Goal: Communication & Community: Ask a question

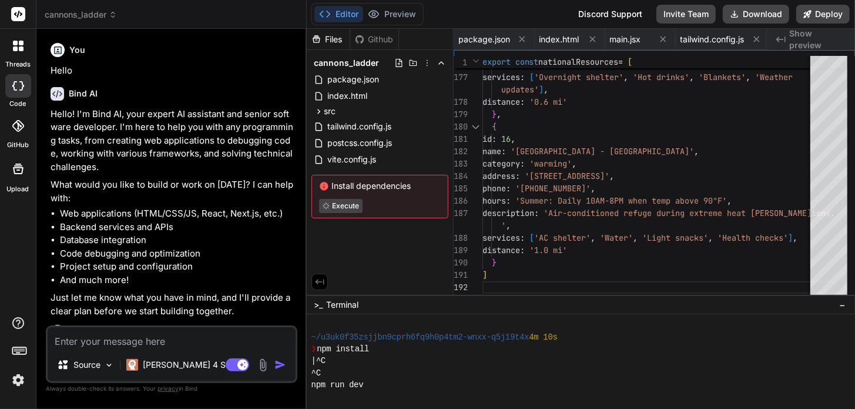
scroll to position [120, 0]
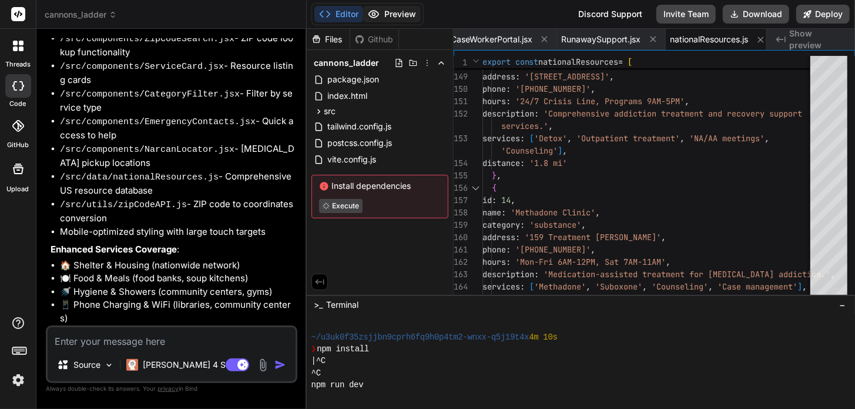
click at [395, 9] on button "Preview" at bounding box center [392, 14] width 58 height 16
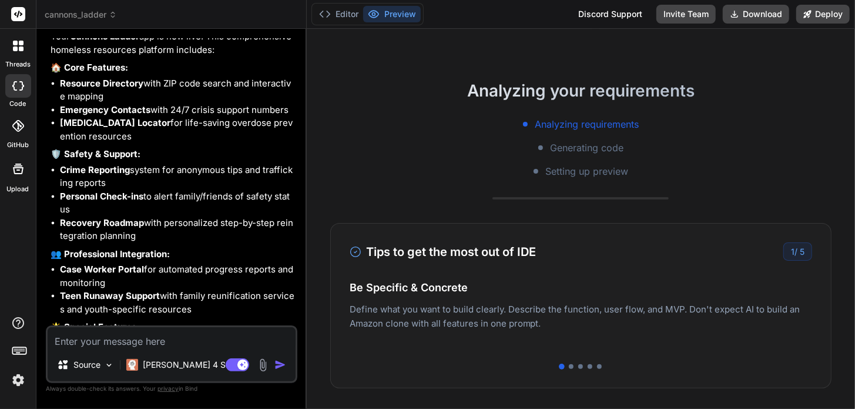
scroll to position [0, 0]
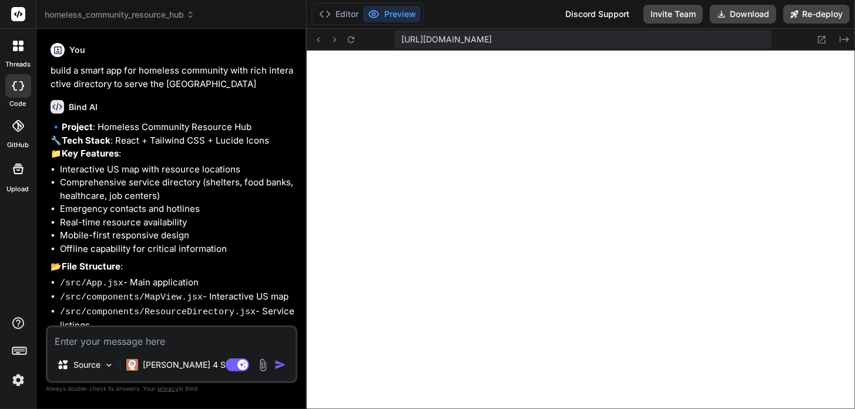
scroll to position [252, 0]
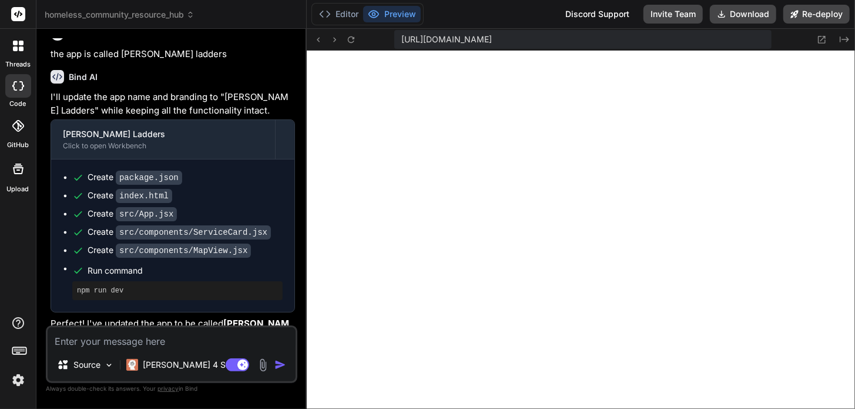
click at [492, 39] on span "https://y0kcklukd0sk6k1gcn36to6gry44is-fi4k--5173--96435430.local-corp.webconta…" at bounding box center [447, 40] width 91 height 12
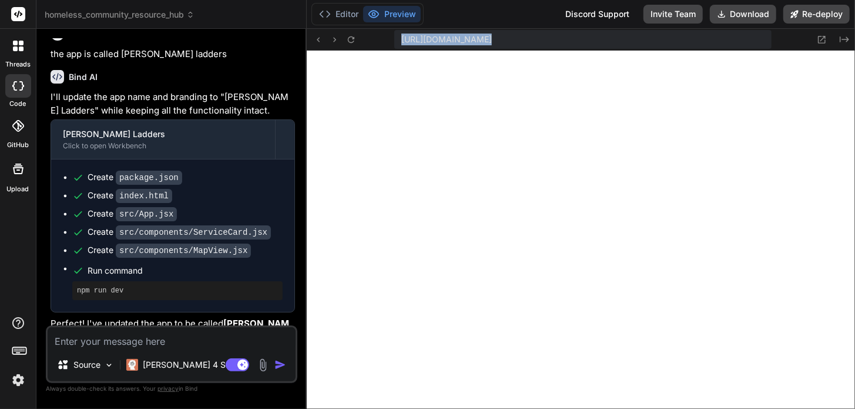
click at [492, 39] on span "https://y0kcklukd0sk6k1gcn36to6gry44is-fi4k--5173--96435430.local-corp.webconta…" at bounding box center [447, 40] width 91 height 12
copy div "https://y0kcklukd0sk6k1gcn36to6gry44is-fi4k--5173--96435430.local-corp.webconta…"
click at [152, 345] on textarea at bounding box center [172, 337] width 248 height 21
type textarea "p"
type textarea "x"
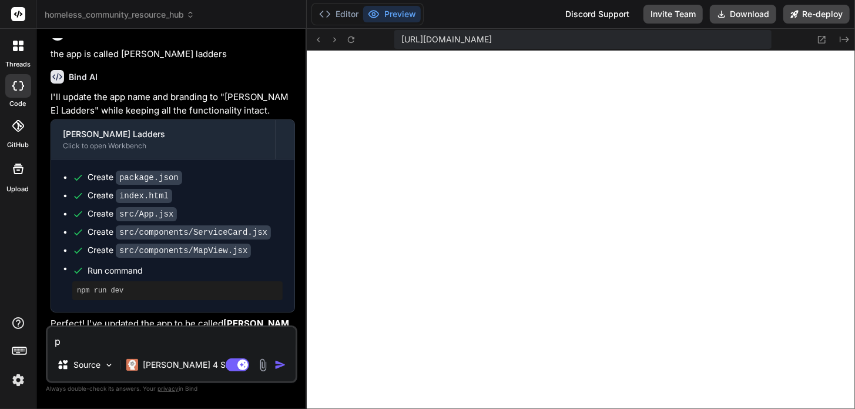
type textarea "po"
type textarea "x"
type textarea "pop"
type textarea "x"
type textarea "popu"
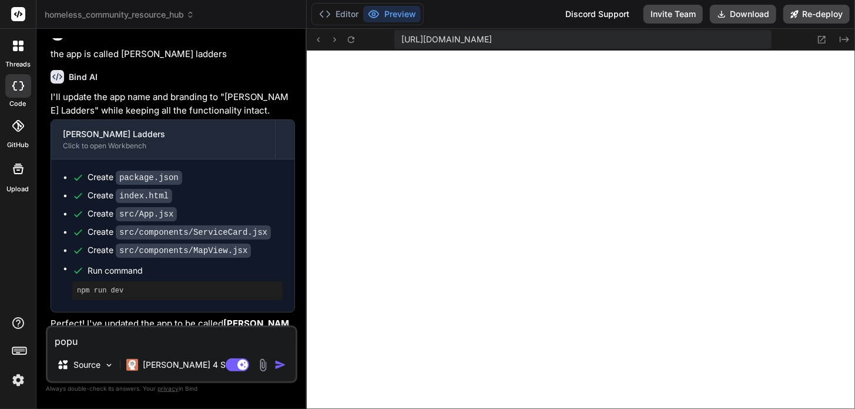
type textarea "x"
type textarea "popul"
type textarea "x"
type textarea "popula"
type textarea "x"
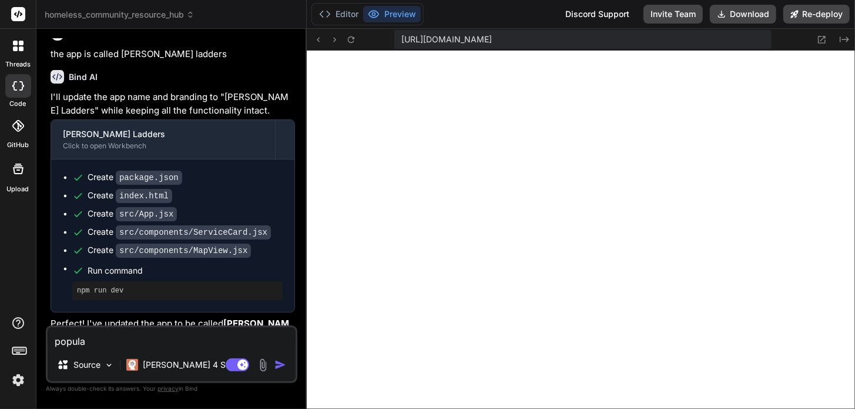
type textarea "populat"
type textarea "x"
type textarea "populate"
type textarea "x"
type textarea "populate"
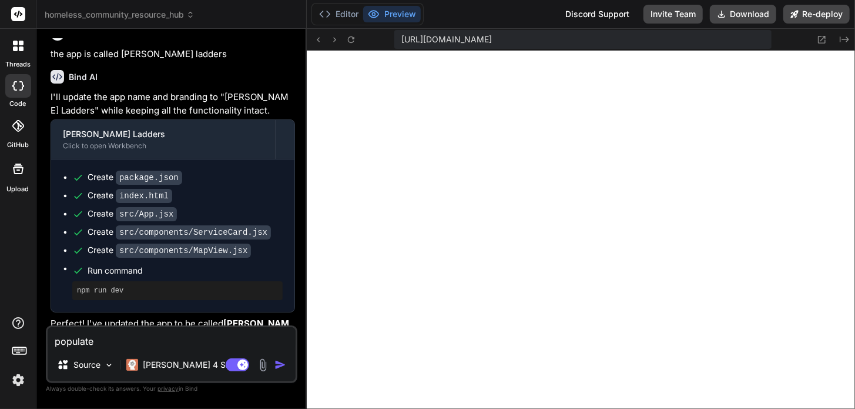
type textarea "x"
type textarea "populate d"
type textarea "x"
type textarea "populate di"
type textarea "x"
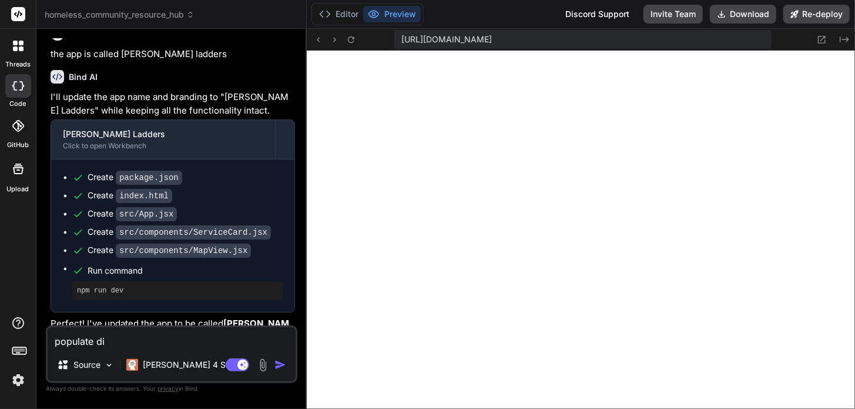
type textarea "populate dir"
type textarea "x"
type textarea "populate dire"
type textarea "x"
type textarea "populate direc"
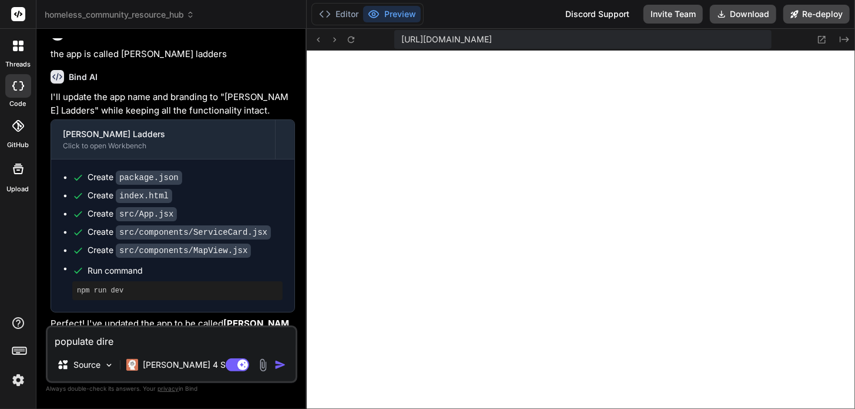
type textarea "x"
type textarea "populate direct"
type textarea "x"
type textarea "populate directo"
type textarea "x"
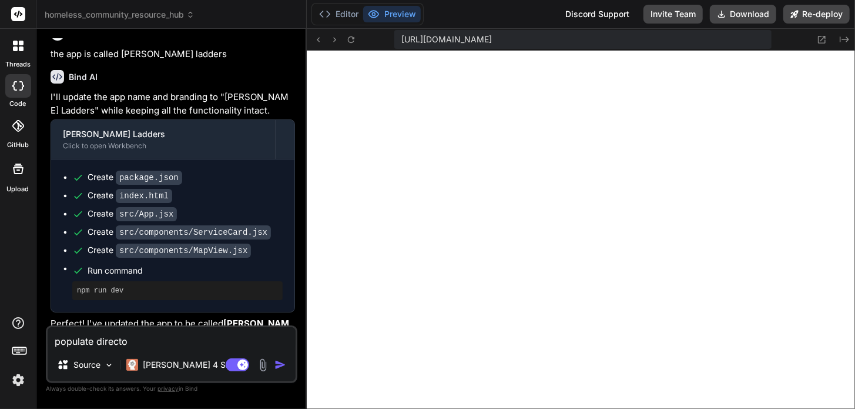
type textarea "populate director"
type textarea "x"
type textarea "populate directory"
type textarea "x"
type textarea "populate directory"
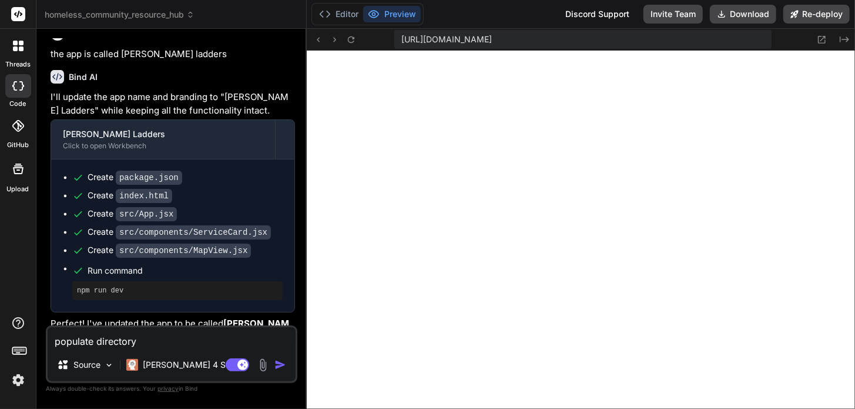
type textarea "x"
type textarea "populate directory w"
type textarea "x"
type textarea "populate directory wi"
type textarea "x"
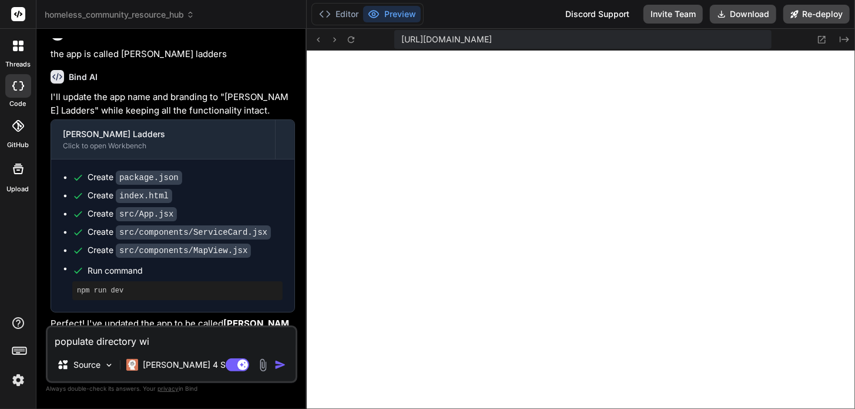
type textarea "populate directory wit"
type textarea "x"
type textarea "populate directory with"
type textarea "x"
type textarea "populate directory with"
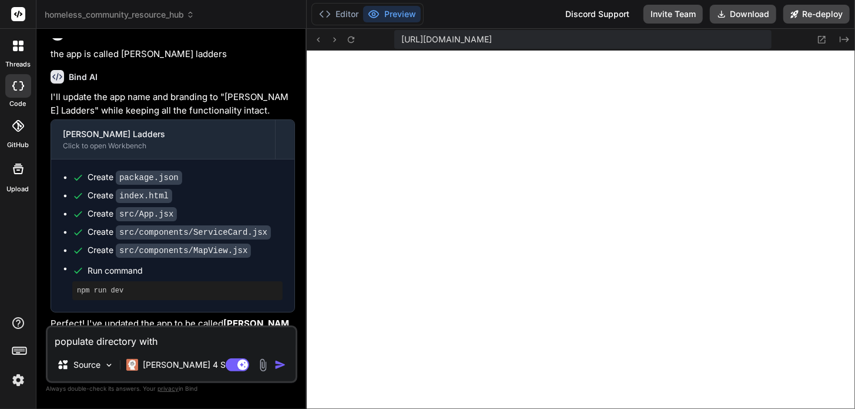
type textarea "x"
type textarea "populate directory with h"
type textarea "x"
type textarea "populate directory with ho"
type textarea "x"
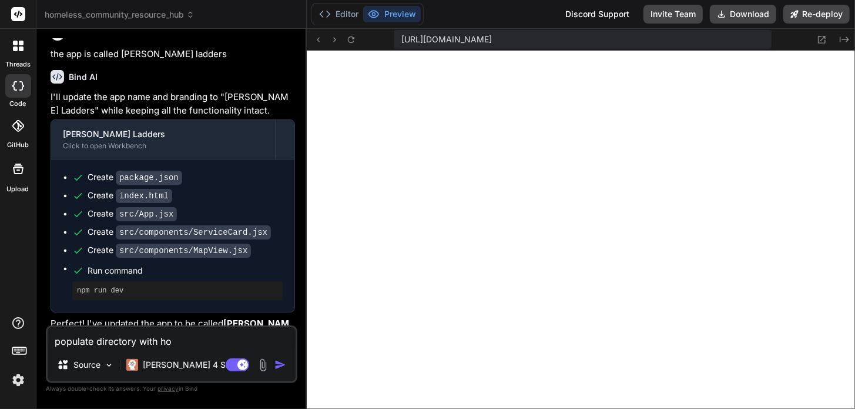
type textarea "populate directory with hom"
type textarea "x"
type textarea "populate directory with home"
type textarea "x"
type textarea "populate directory with homel"
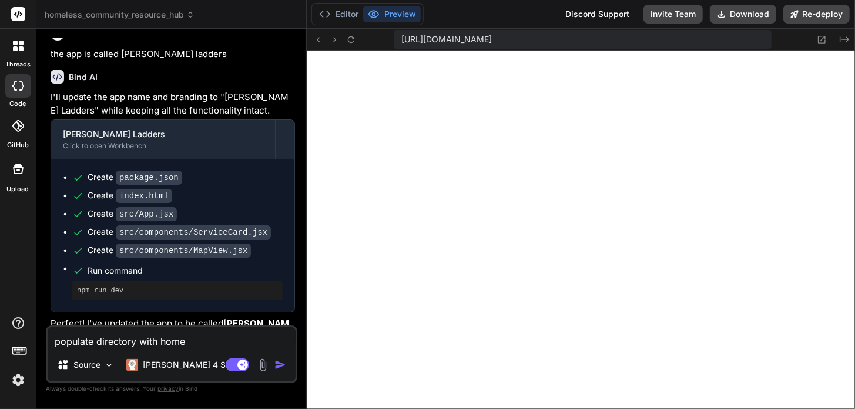
type textarea "x"
type textarea "populate directory with homele"
type textarea "x"
type textarea "populate directory with homeles"
type textarea "x"
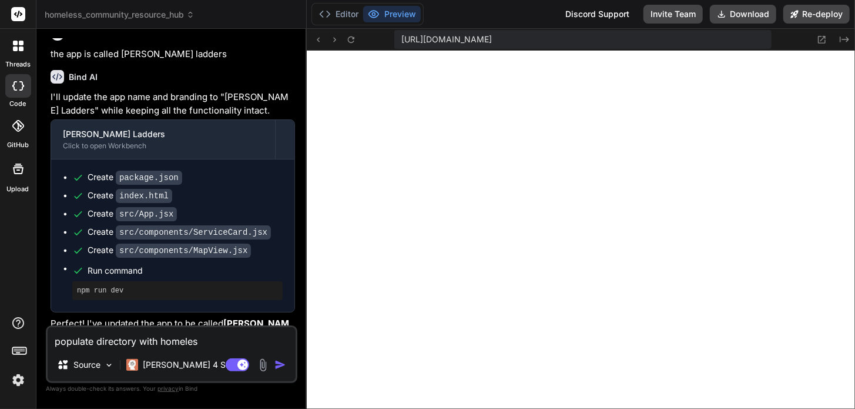
type textarea "populate directory with homeless"
type textarea "x"
type textarea "populate directory with homeless"
type textarea "x"
type textarea "populate directory with homeless s"
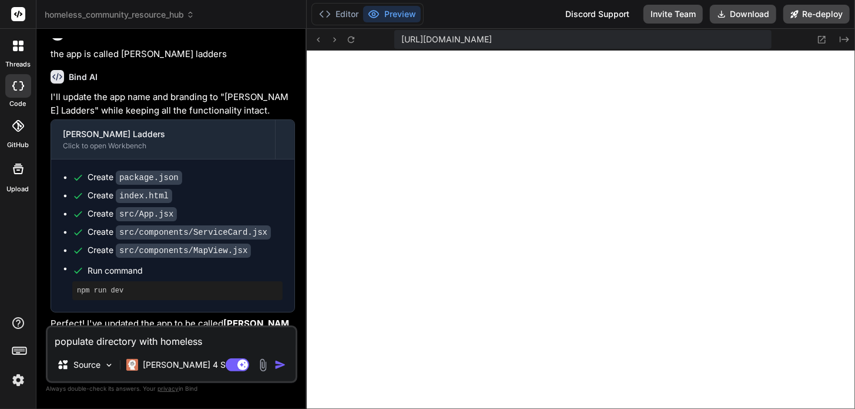
type textarea "x"
type textarea "populate directory with homeless sh"
type textarea "x"
type textarea "populate directory with homeless she"
type textarea "x"
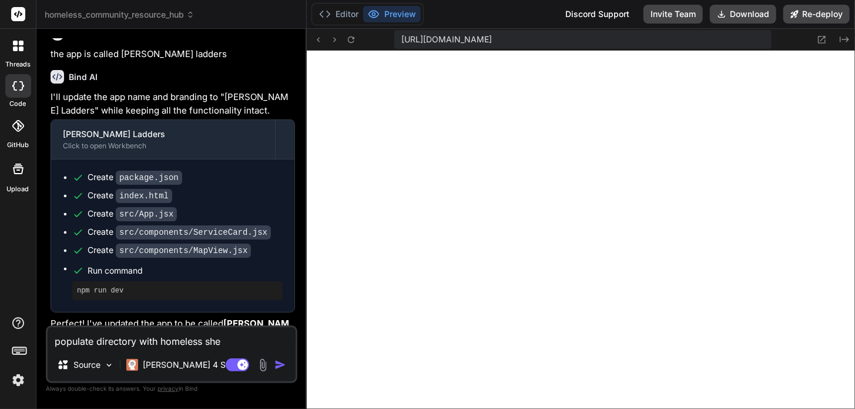
type textarea "populate directory with homeless shel"
type textarea "x"
type textarea "populate directory with homeless shelt"
type textarea "x"
type textarea "populate directory with homeless shelte"
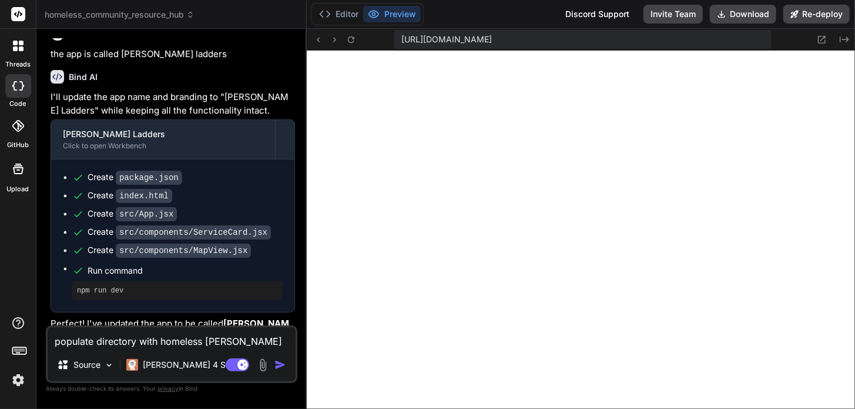
type textarea "x"
type textarea "populate directory with homeless shelter"
type textarea "x"
type textarea "populate directory with homeless shelters"
type textarea "x"
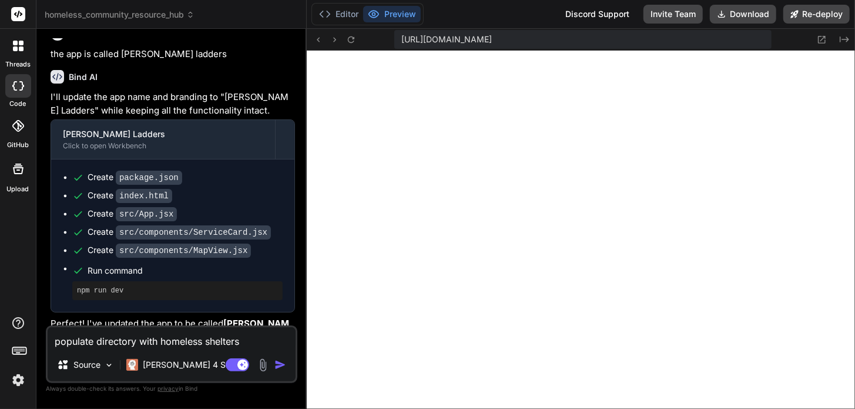
type textarea "populate directory with homeless shelters"
type textarea "x"
type textarea "populate directory with homeless shelters"
type textarea "x"
type textarea "populate directory with homeless shelters a"
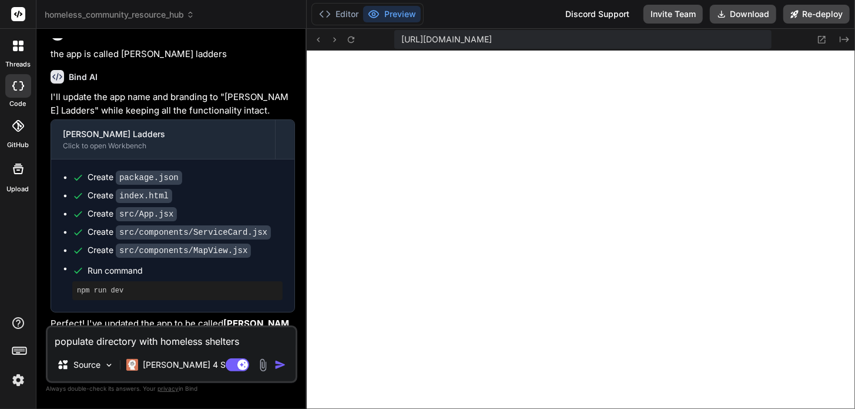
type textarea "x"
type textarea "populate directory with homeless shelters an"
type textarea "x"
type textarea "populate directory with homeless shelters and"
type textarea "x"
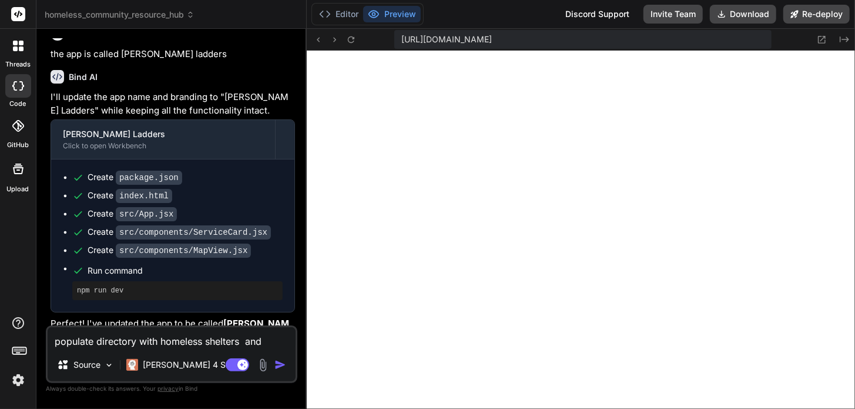
type textarea "populate directory with homeless shelters and"
type textarea "x"
type textarea "populate directory with homeless shelters and r"
type textarea "x"
type textarea "populate directory with homeless shelters and re"
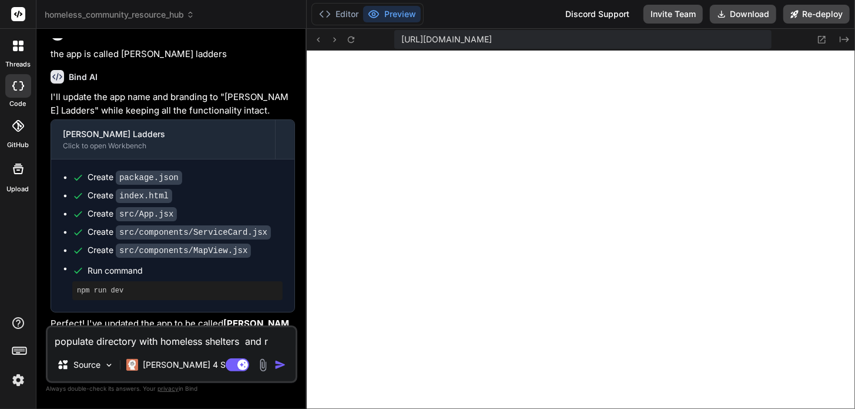
type textarea "x"
type textarea "populate directory with homeless shelters and res"
type textarea "x"
type textarea "populate directory with homeless shelters and reso"
type textarea "x"
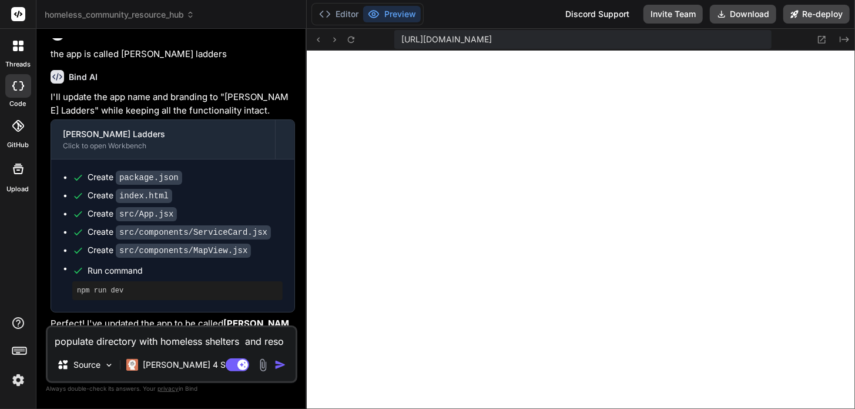
type textarea "populate directory with homeless shelters and resou"
type textarea "x"
type textarea "populate directory with homeless shelters and resour"
type textarea "x"
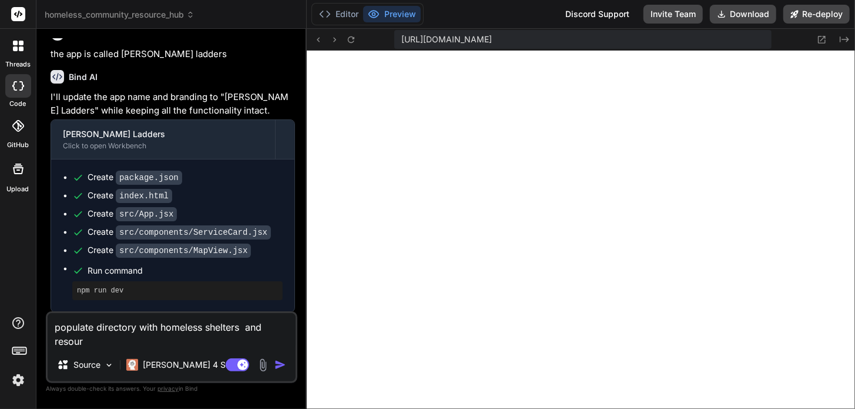
type textarea "populate directory with homeless shelters and resourc"
type textarea "x"
type textarea "populate directory with homeless shelters and resource"
type textarea "x"
type textarea "populate directory with homeless shelters and resources"
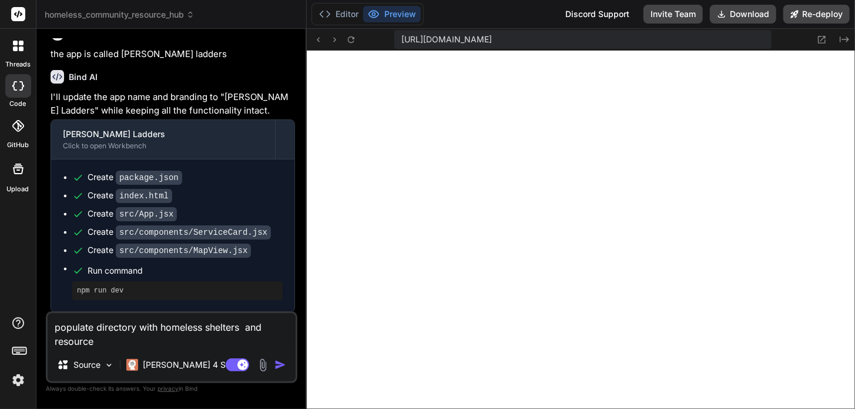
type textarea "x"
type textarea "populate directory with homeless shelters and resources"
type textarea "x"
type textarea "populate directory with homeless shelters and resources f"
type textarea "x"
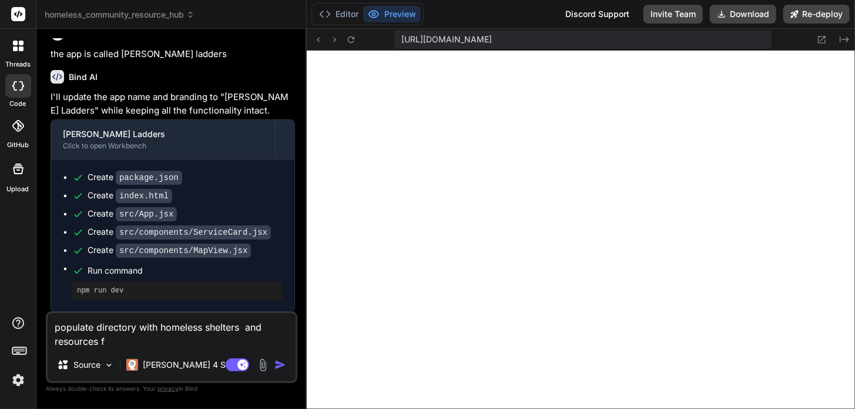
type textarea "populate directory with homeless shelters and resources fo"
type textarea "x"
type textarea "populate directory with homeless shelters and resources for"
type textarea "x"
type textarea "populate directory with homeless shelters and resources for"
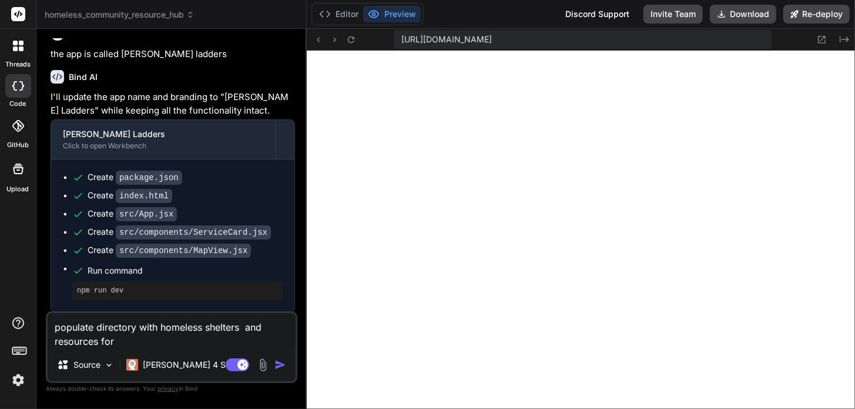
type textarea "x"
type textarea "populate directory with homeless shelters and resources for h"
type textarea "x"
type textarea "populate directory with homeless shelters and resources for ho"
type textarea "x"
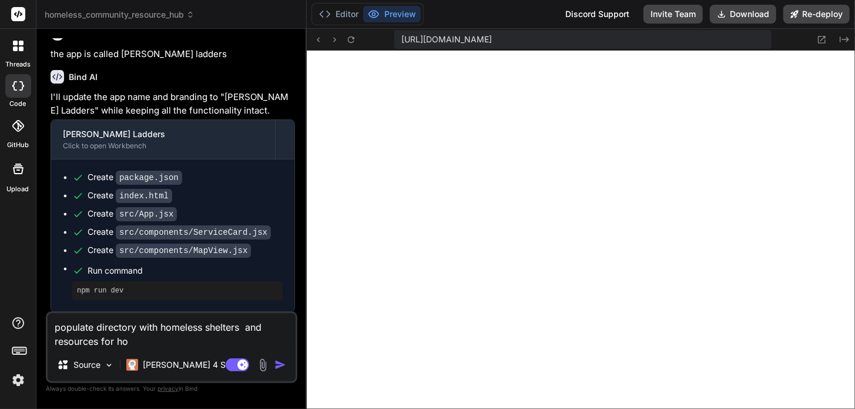
type textarea "populate directory with homeless shelters and resources for hom"
type textarea "x"
type textarea "populate directory with homeless shelters and resources for home"
type textarea "x"
type textarea "populate directory with homeless shelters and resources for homel"
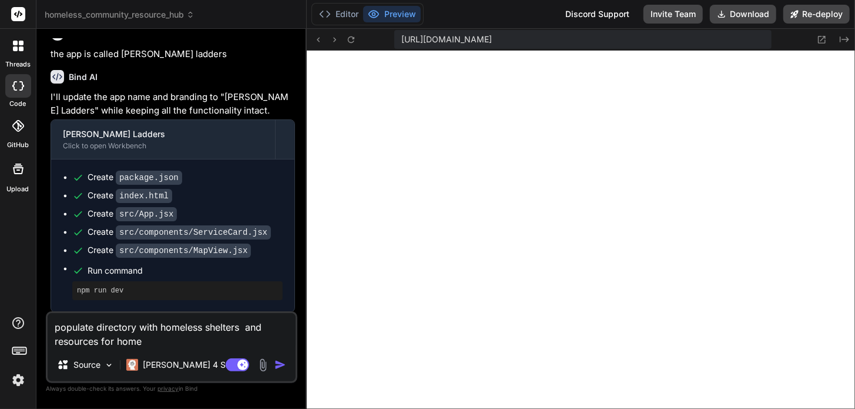
type textarea "x"
type textarea "populate directory with homeless shelters and resources for homele"
type textarea "x"
type textarea "populate directory with homeless shelters and resources for homeles"
type textarea "x"
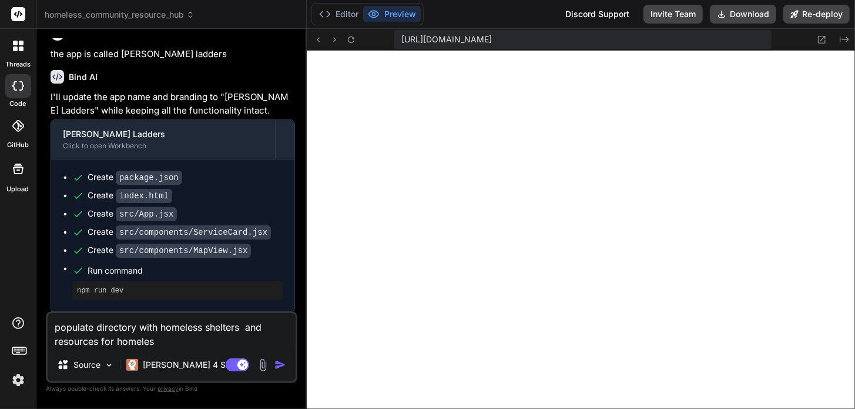
type textarea "populate directory with homeless shelters and resources for homeless"
type textarea "x"
type textarea "populate directory with homeless shelters and resources for homeless"
type textarea "x"
type textarea "populate directory with homeless shelters and resources for homeless p"
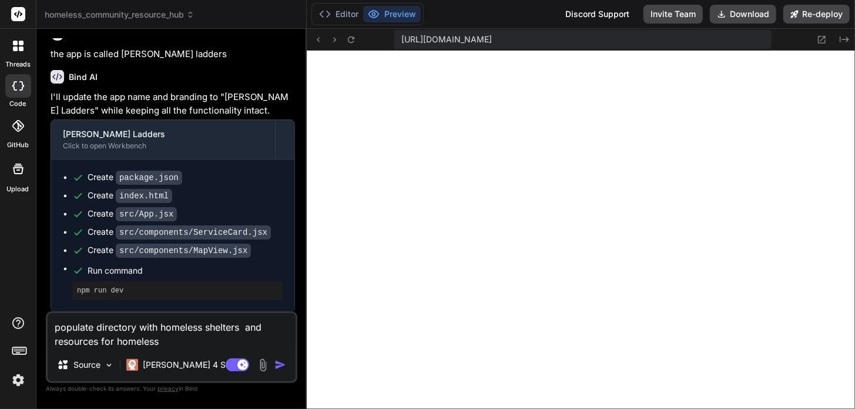
type textarea "x"
type textarea "populate directory with homeless shelters and resources for homeless pe"
type textarea "x"
type textarea "populate directory with homeless shelters and resources for homeless peo"
type textarea "x"
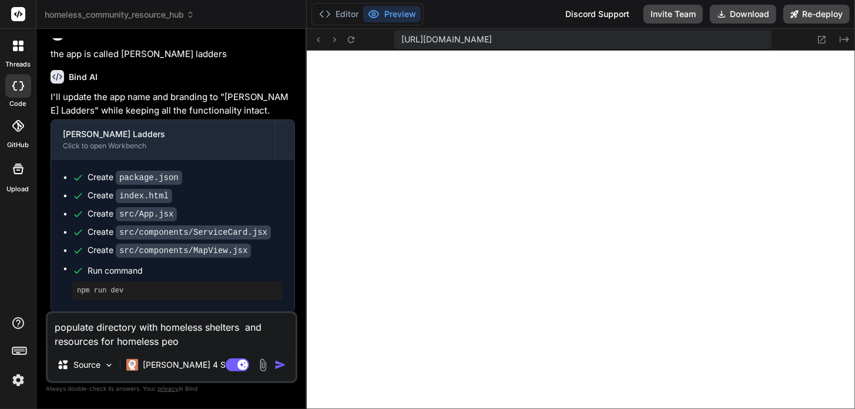
type textarea "populate directory with homeless shelters and resources for homeless peop"
type textarea "x"
type textarea "populate directory with homeless shelters and resources for homeless peopl"
type textarea "x"
type textarea "populate directory with homeless shelters and resources for homeless people"
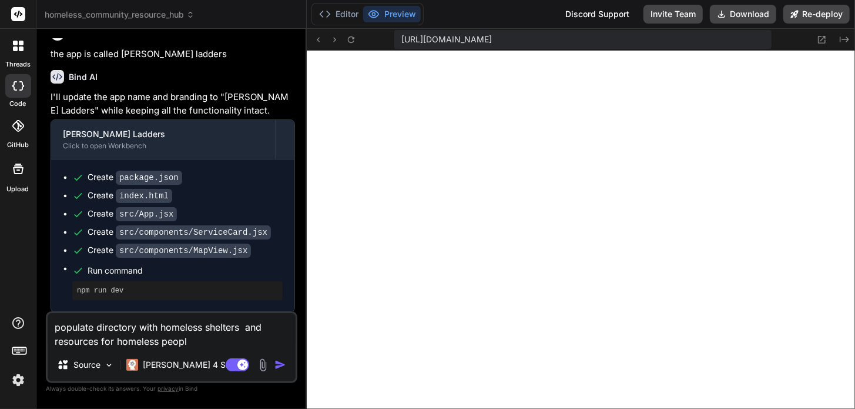
type textarea "x"
type textarea "populate directory with homeless shelters and resources for homeless people"
type textarea "x"
type textarea "populate directory with homeless shelters and resources for homeless people a"
type textarea "x"
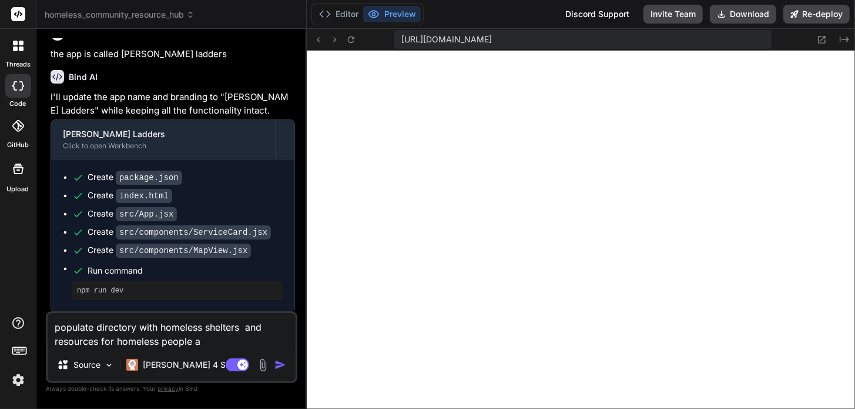
type textarea "populate directory with homeless shelters and resources for homeless people al"
type textarea "x"
type textarea "populate directory with homeless shelters and resources for homeless people all"
type textarea "x"
type textarea "populate directory with homeless shelters and resources for homeless people all"
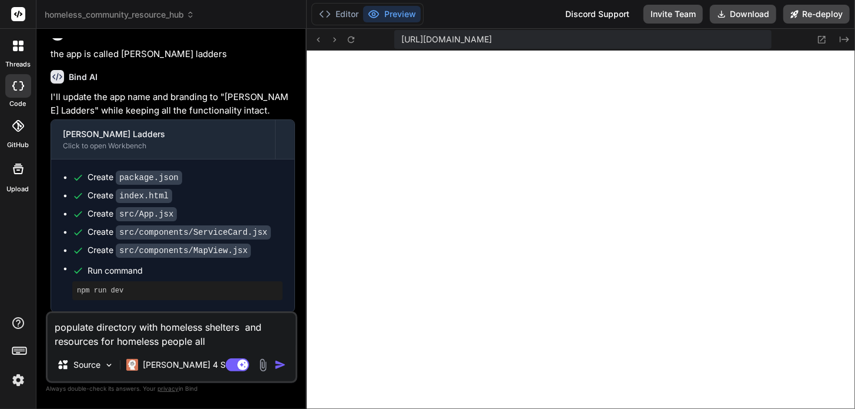
type textarea "x"
type textarea "populate directory with homeless shelters and resources for homeless people all…"
type textarea "x"
type textarea "populate directory with homeless shelters and resources for homeless people all…"
type textarea "x"
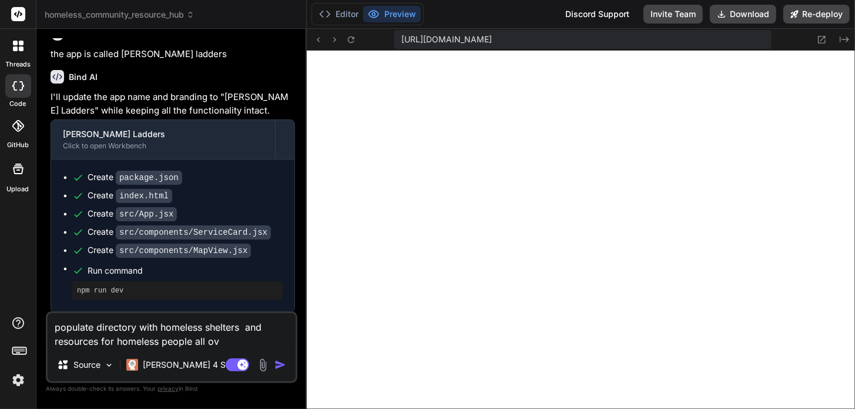
type textarea "populate directory with homeless shelters and resources for homeless people all…"
type textarea "x"
type textarea "populate directory with homeless shelters and resources for homeless people all…"
type textarea "x"
type textarea "populate directory with homeless shelters and resources for homeless people all…"
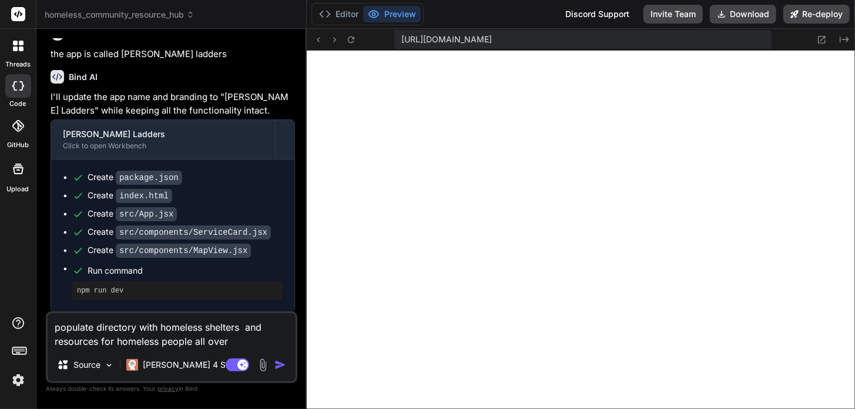
type textarea "x"
type textarea "populate directory with homeless shelters and resources for homeless people all…"
type textarea "x"
type textarea "populate directory with homeless shelters and resources for homeless people all…"
type textarea "x"
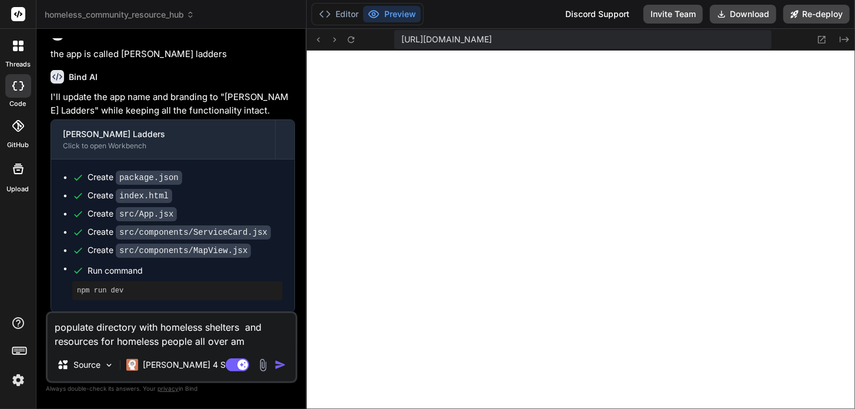
type textarea "populate directory with homeless shelters and resources for homeless people all…"
type textarea "x"
type textarea "populate directory with homeless shelters and resources for homeless people all…"
type textarea "x"
type textarea "populate directory with homeless shelters and resources for homeless people all…"
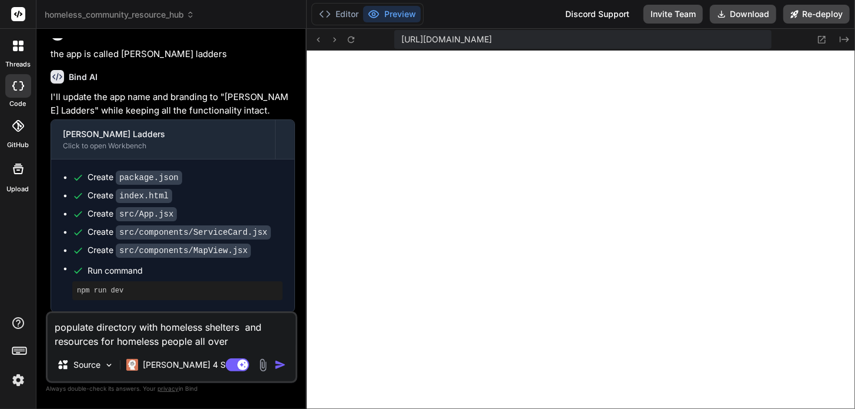
type textarea "x"
type textarea "populate directory with homeless shelters and resources for homeless people all…"
type textarea "x"
type textarea "populate directory with homeless shelters and resources for homeless people all…"
type textarea "x"
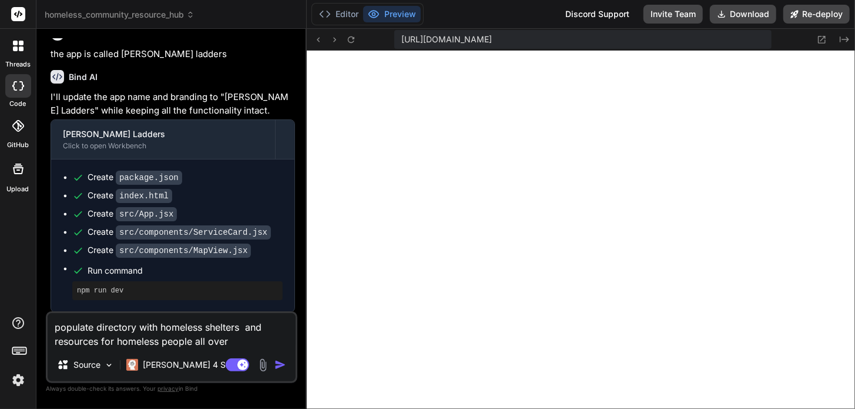
type textarea "populate directory with homeless shelters and resources for homeless people all…"
type textarea "x"
type textarea "populate directory with homeless shelters and resources for homeless people all…"
type textarea "x"
type textarea "populate directory with homeless shelters and resources for homeless people all…"
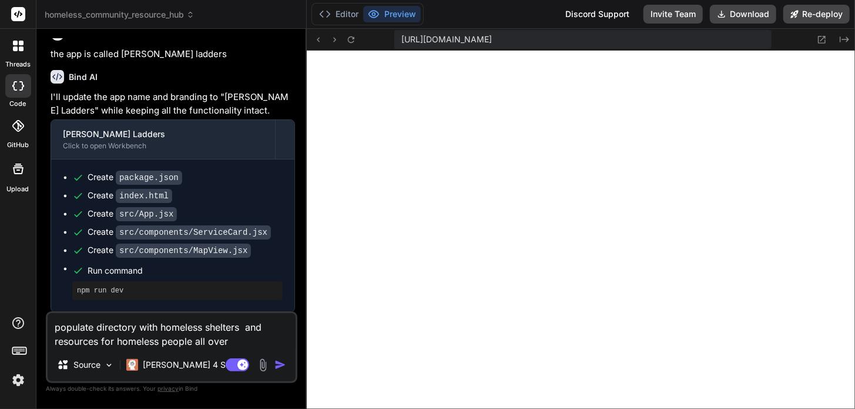
type textarea "x"
type textarea "populate directory with homeless shelters and resources for homeless people all…"
type textarea "x"
type textarea "populate directory with homeless shelters and resources for homeless people all…"
type textarea "x"
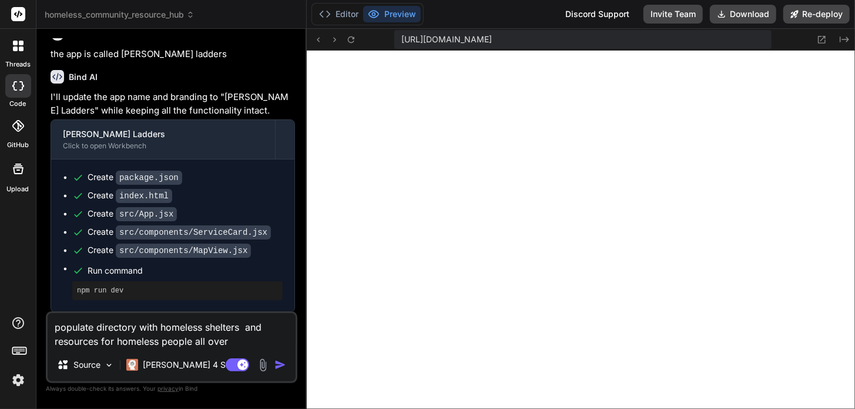
type textarea "populate directory with homeless shelters and resources for homeless people all…"
type textarea "x"
type textarea "populate directory with homeless shelters and resources for homeless people all…"
type textarea "x"
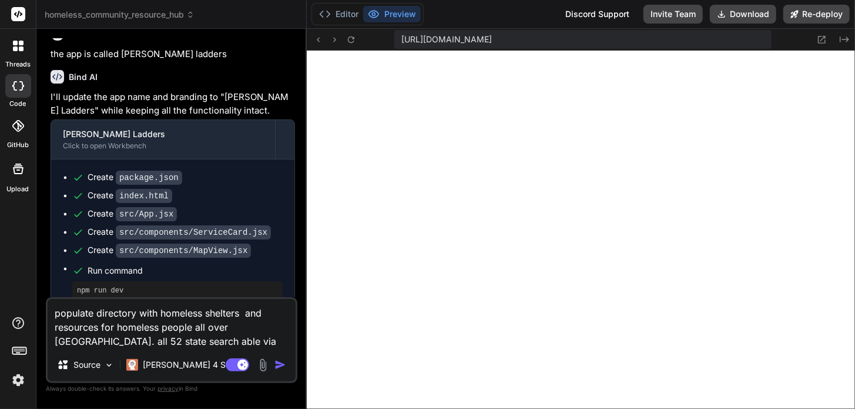
click at [228, 328] on textarea "populate directory with homeless shelters and resources for homeless people all…" at bounding box center [172, 323] width 248 height 49
drag, startPoint x: 264, startPoint y: 326, endPoint x: 229, endPoint y: 329, distance: 35.4
click at [229, 329] on textarea "populate directory with homeless shelters and resources for homeless people all…" at bounding box center [172, 323] width 248 height 49
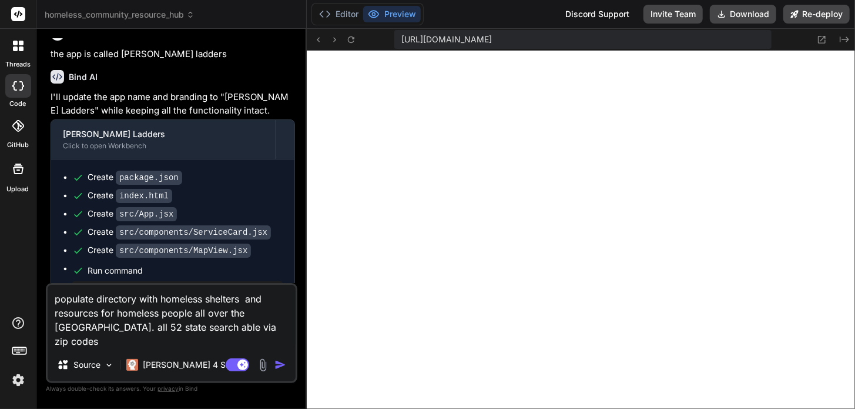
click at [281, 366] on img "button" at bounding box center [281, 365] width 12 height 12
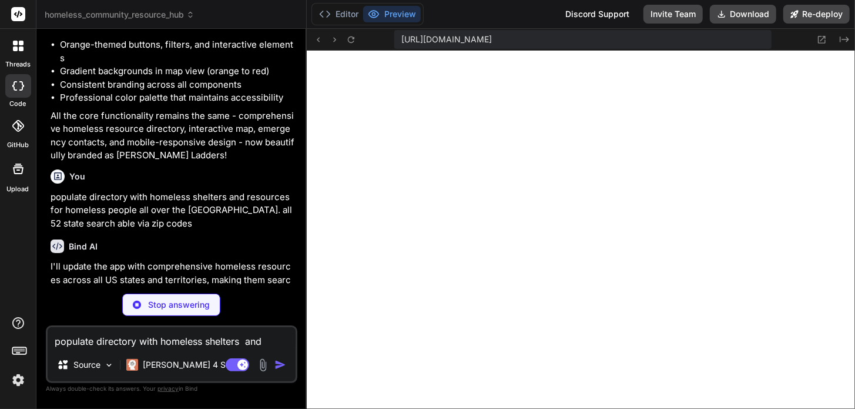
scroll to position [1823, 0]
